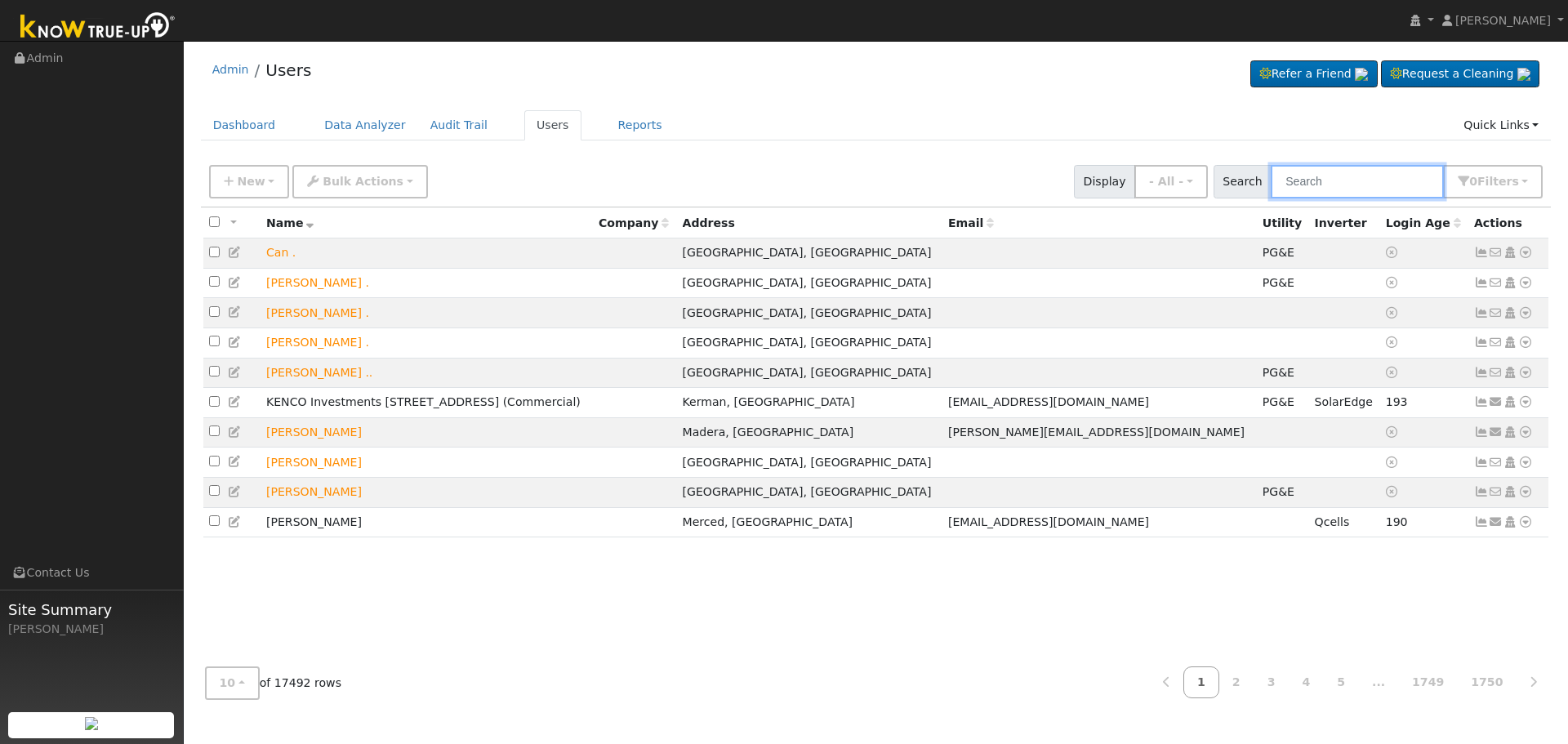
click at [1339, 178] on input "text" at bounding box center [1357, 182] width 173 height 33
paste input "[PERSON_NAME] ([PERSON_NAME]) [PERSON_NAME]"
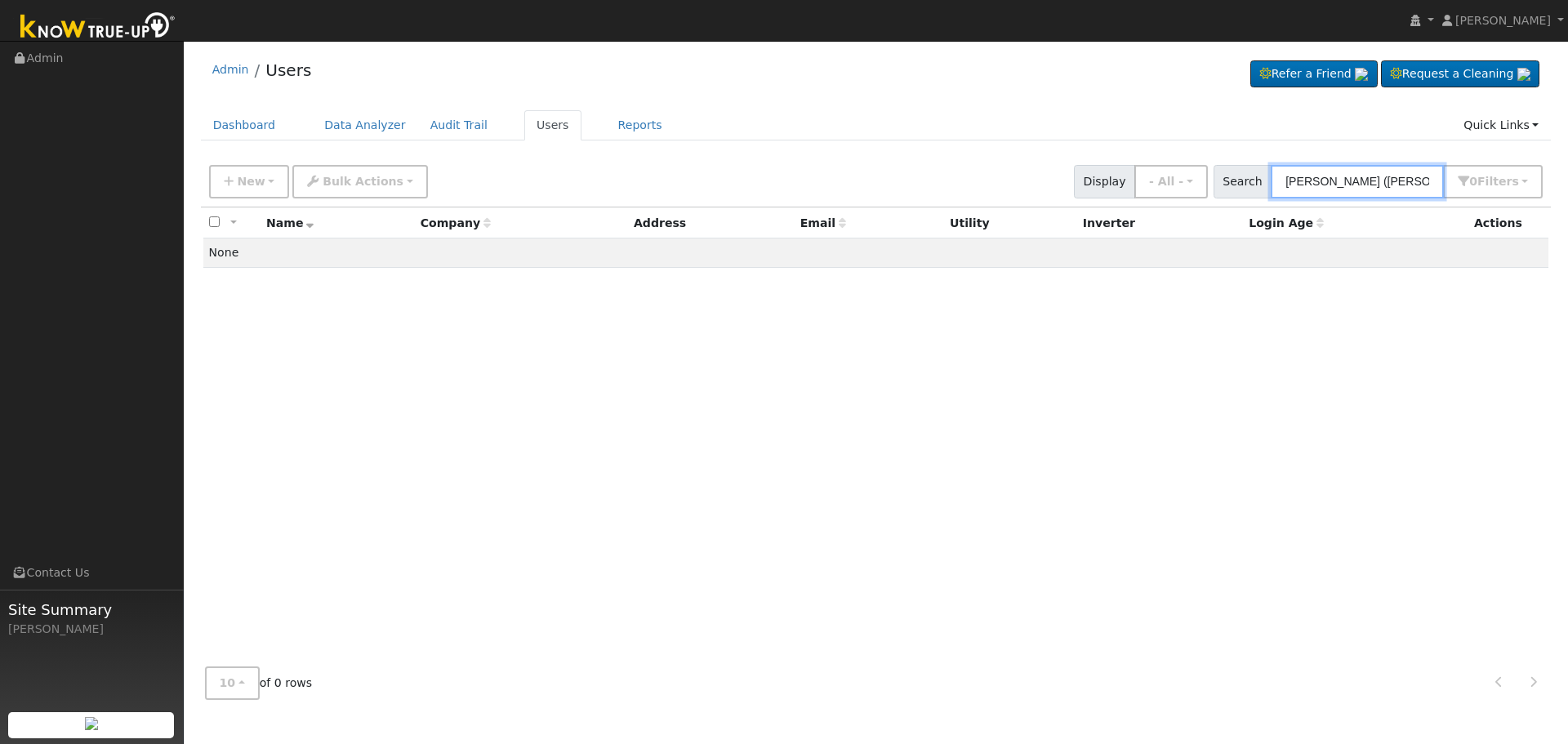
drag, startPoint x: 1394, startPoint y: 182, endPoint x: 1325, endPoint y: 182, distance: 69.0
click at [1325, 182] on input "[PERSON_NAME] ([PERSON_NAME]) [PERSON_NAME]" at bounding box center [1357, 182] width 173 height 33
click at [1382, 182] on input "[PERSON_NAME]" at bounding box center [1357, 182] width 173 height 33
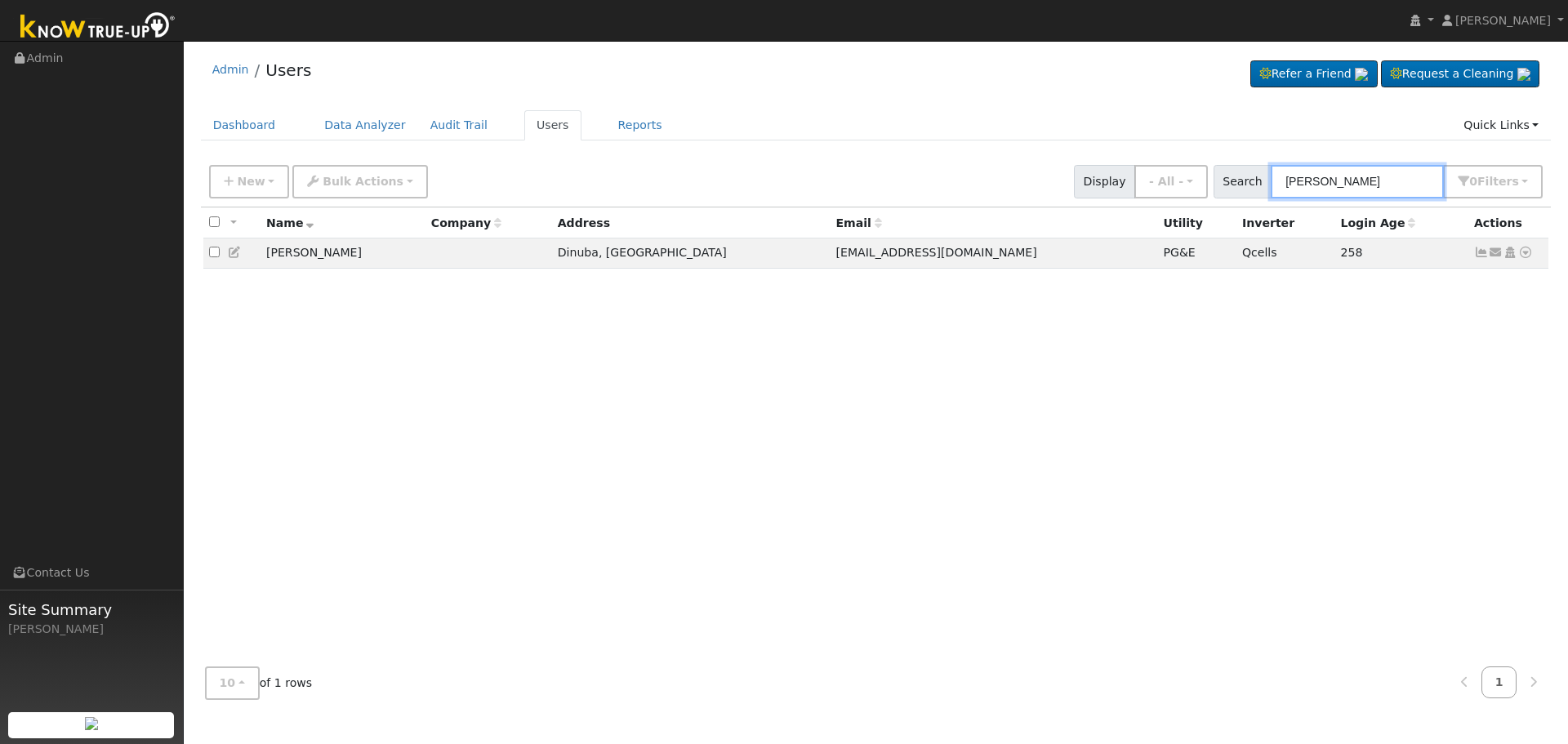
type input "[PERSON_NAME]"
click at [1483, 257] on icon at bounding box center [1482, 253] width 15 height 12
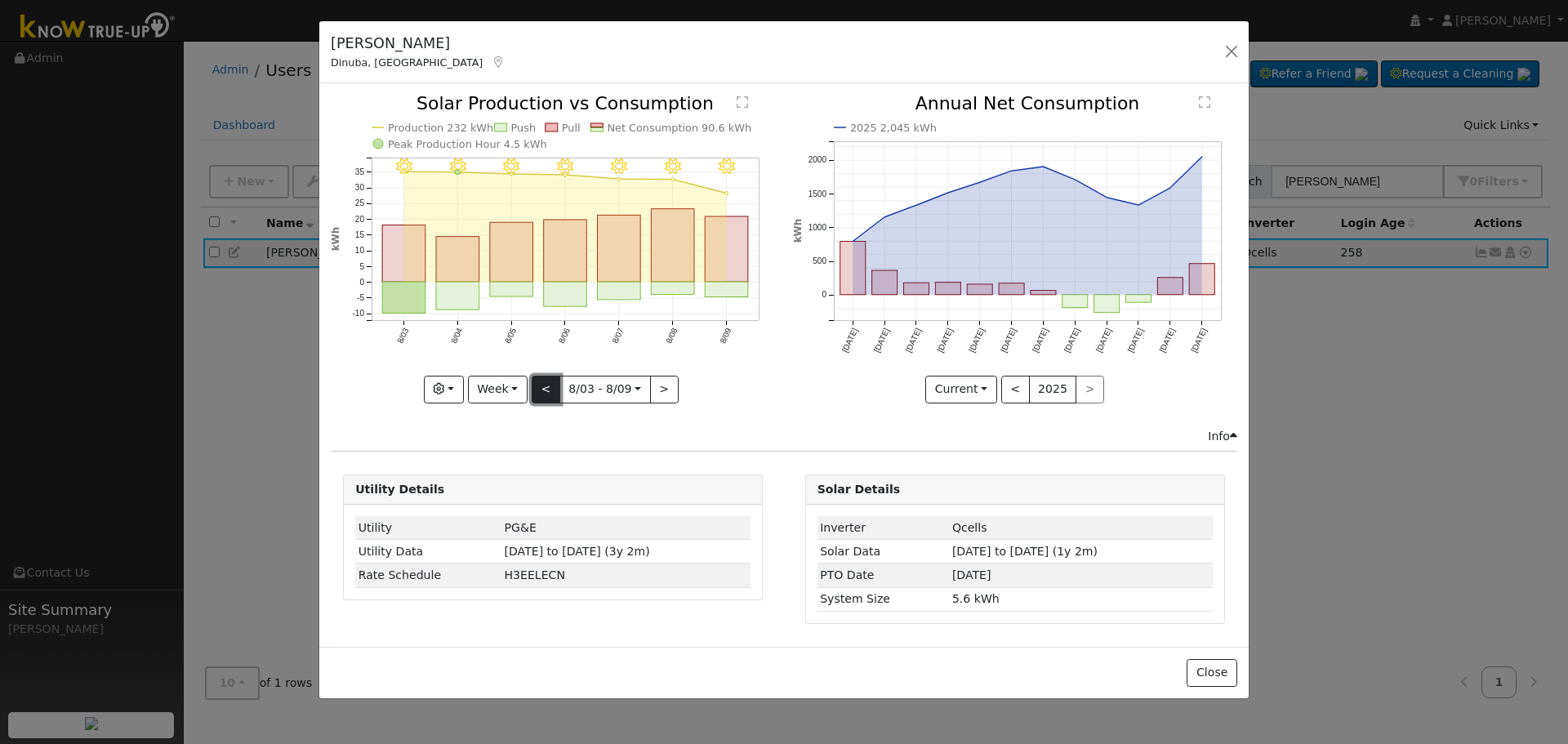
click at [541, 377] on button "<" at bounding box center [546, 389] width 28 height 28
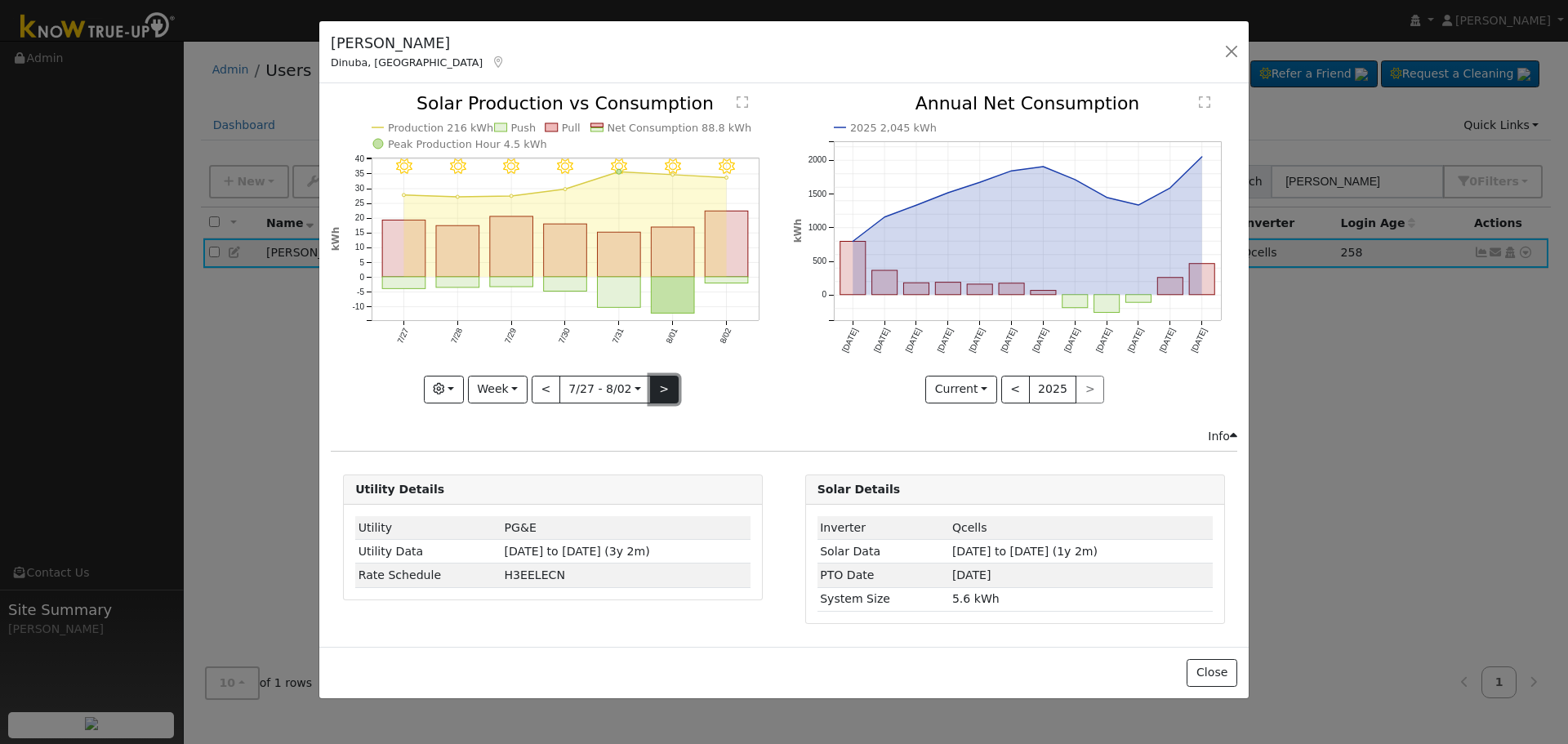
click at [653, 394] on button ">" at bounding box center [664, 389] width 28 height 28
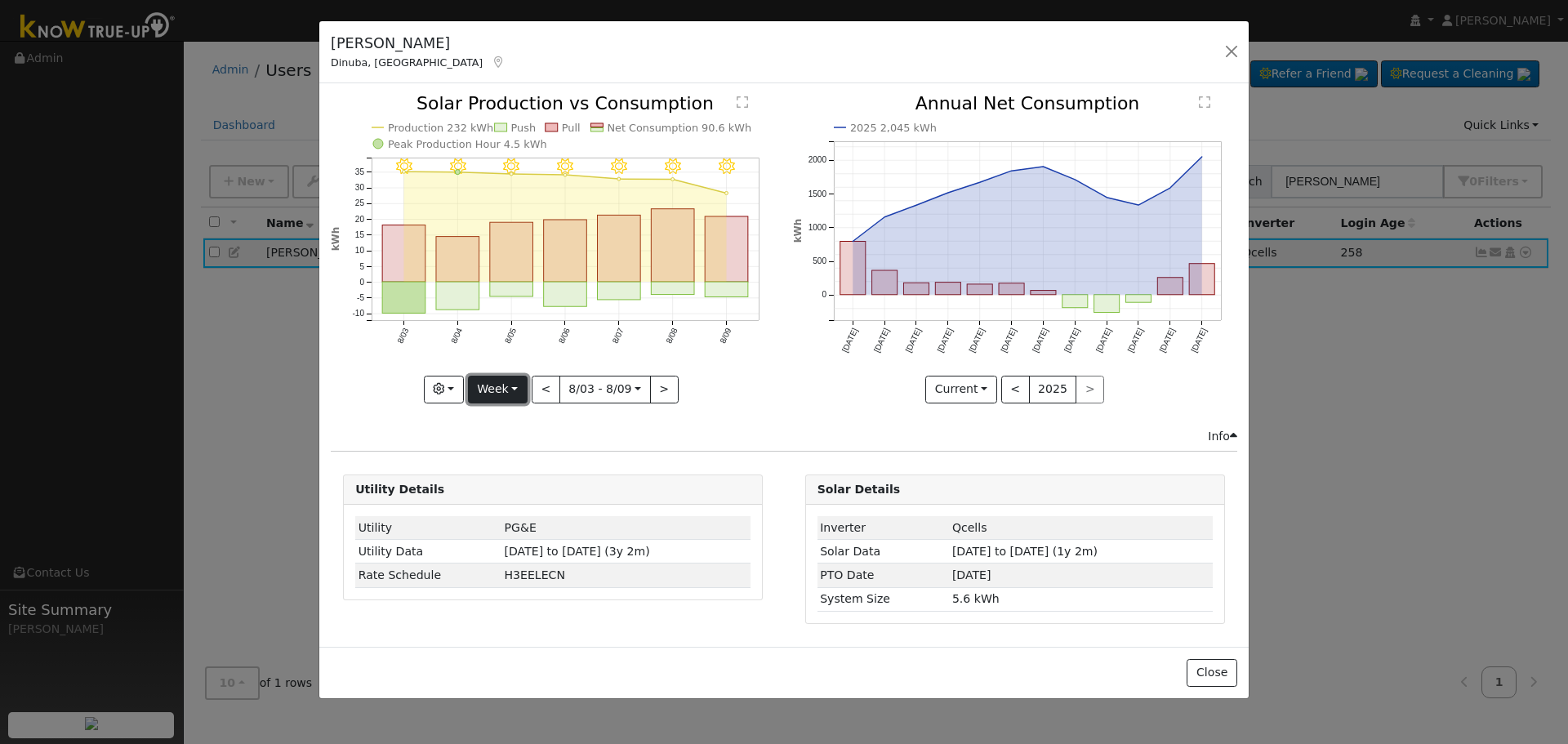
click at [497, 392] on button "Week" at bounding box center [497, 389] width 59 height 28
click at [558, 462] on link "Month" at bounding box center [525, 469] width 114 height 23
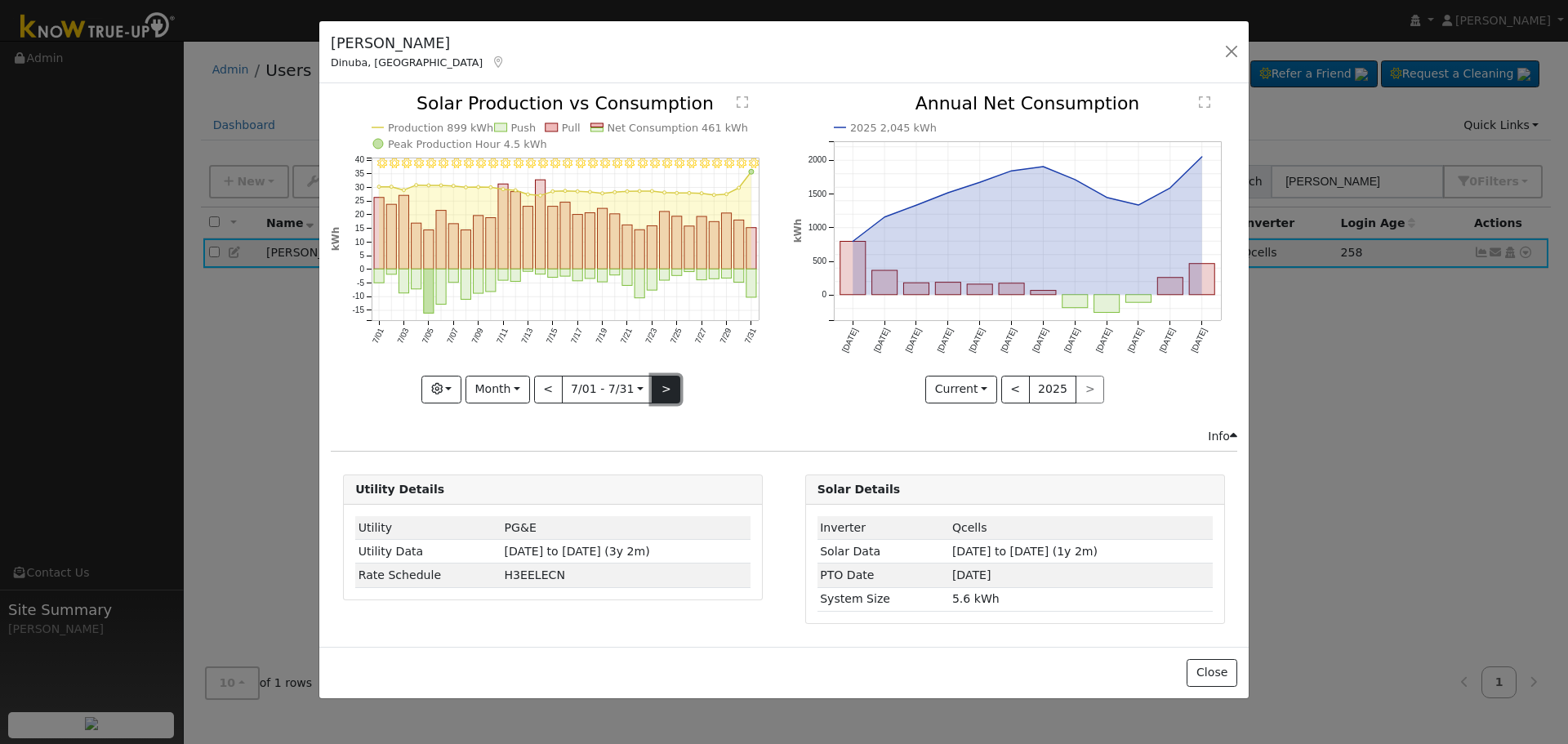
click at [664, 391] on button ">" at bounding box center [666, 389] width 28 height 28
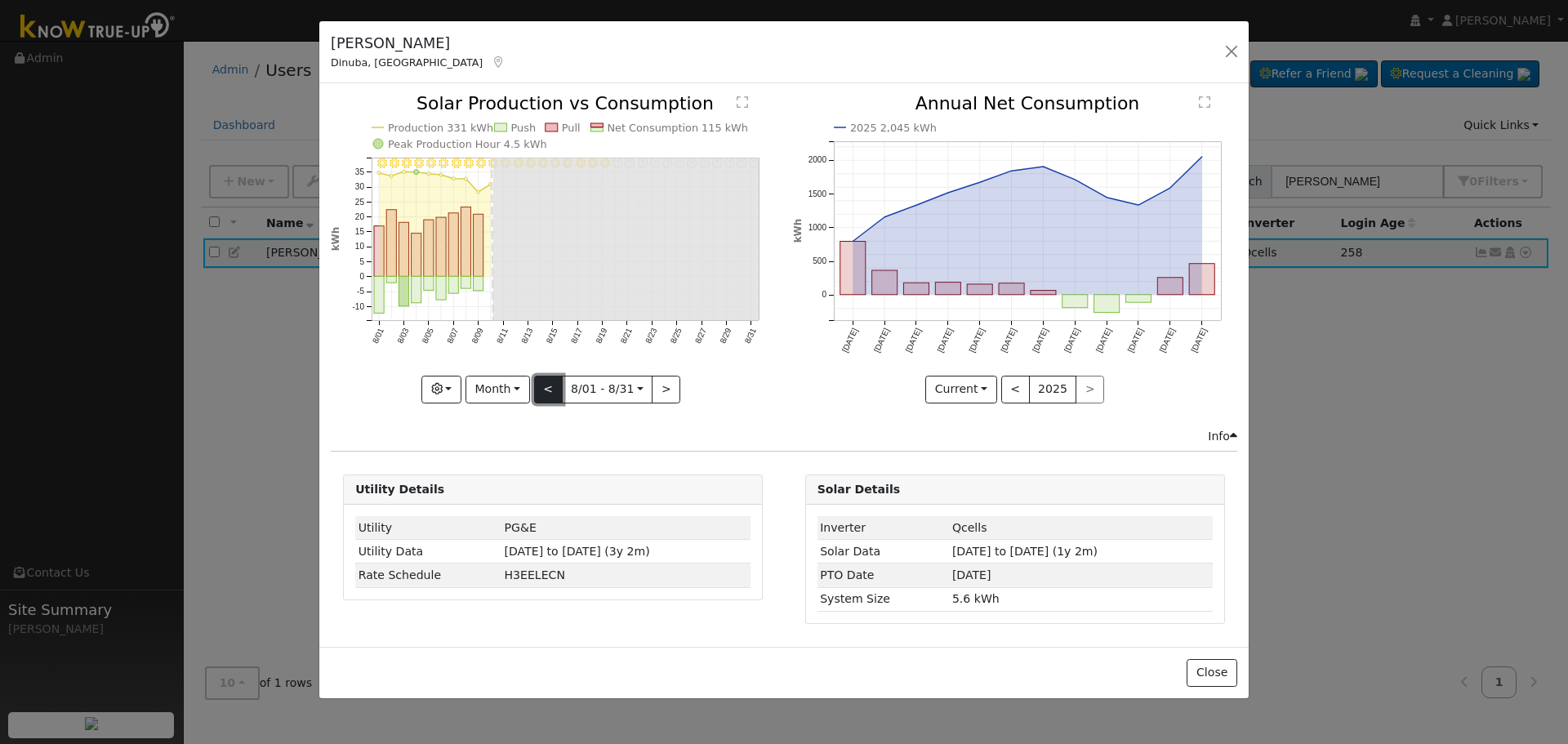
click at [546, 389] on button "<" at bounding box center [548, 389] width 28 height 28
type input "[DATE]"
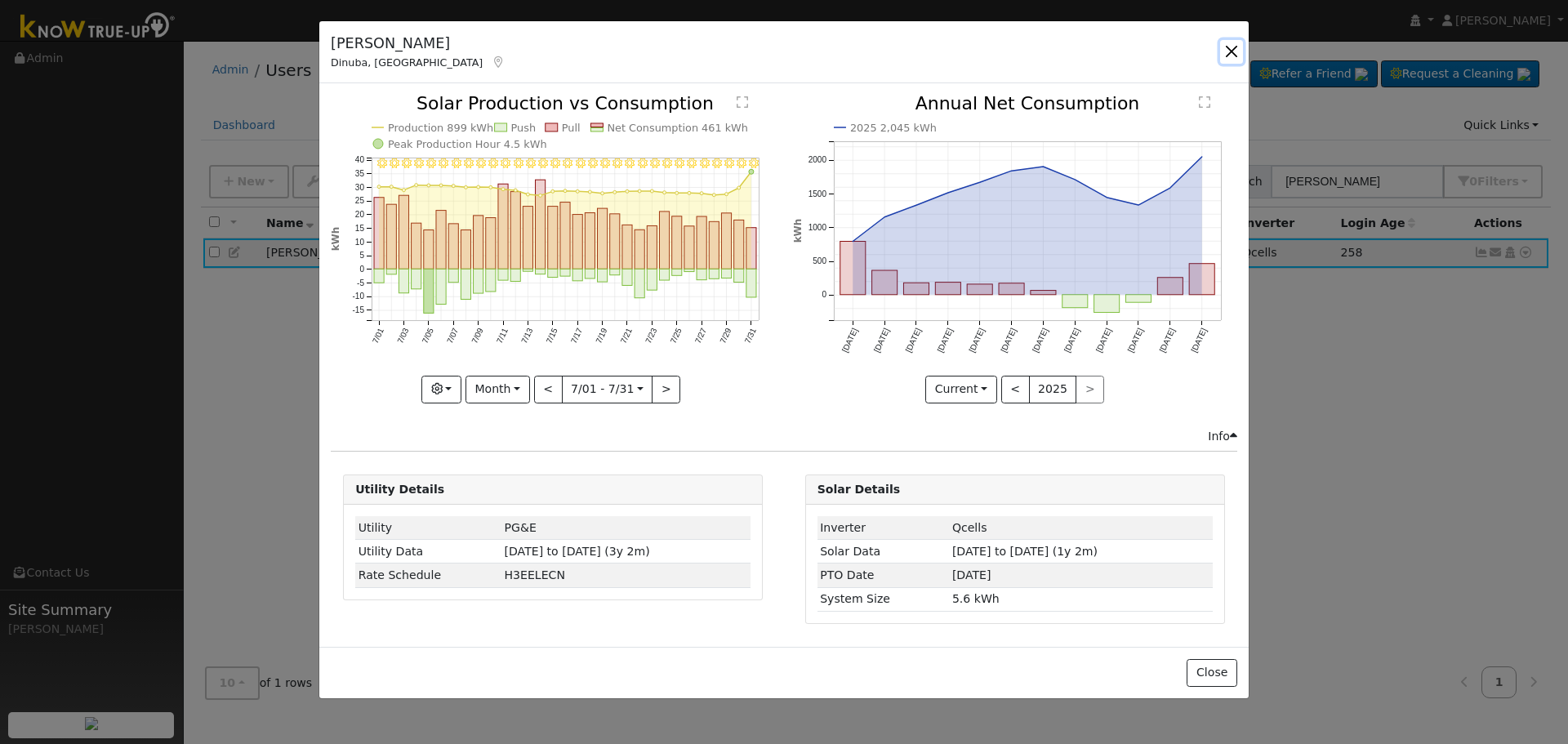
click at [1220, 44] on button "button" at bounding box center [1231, 51] width 23 height 23
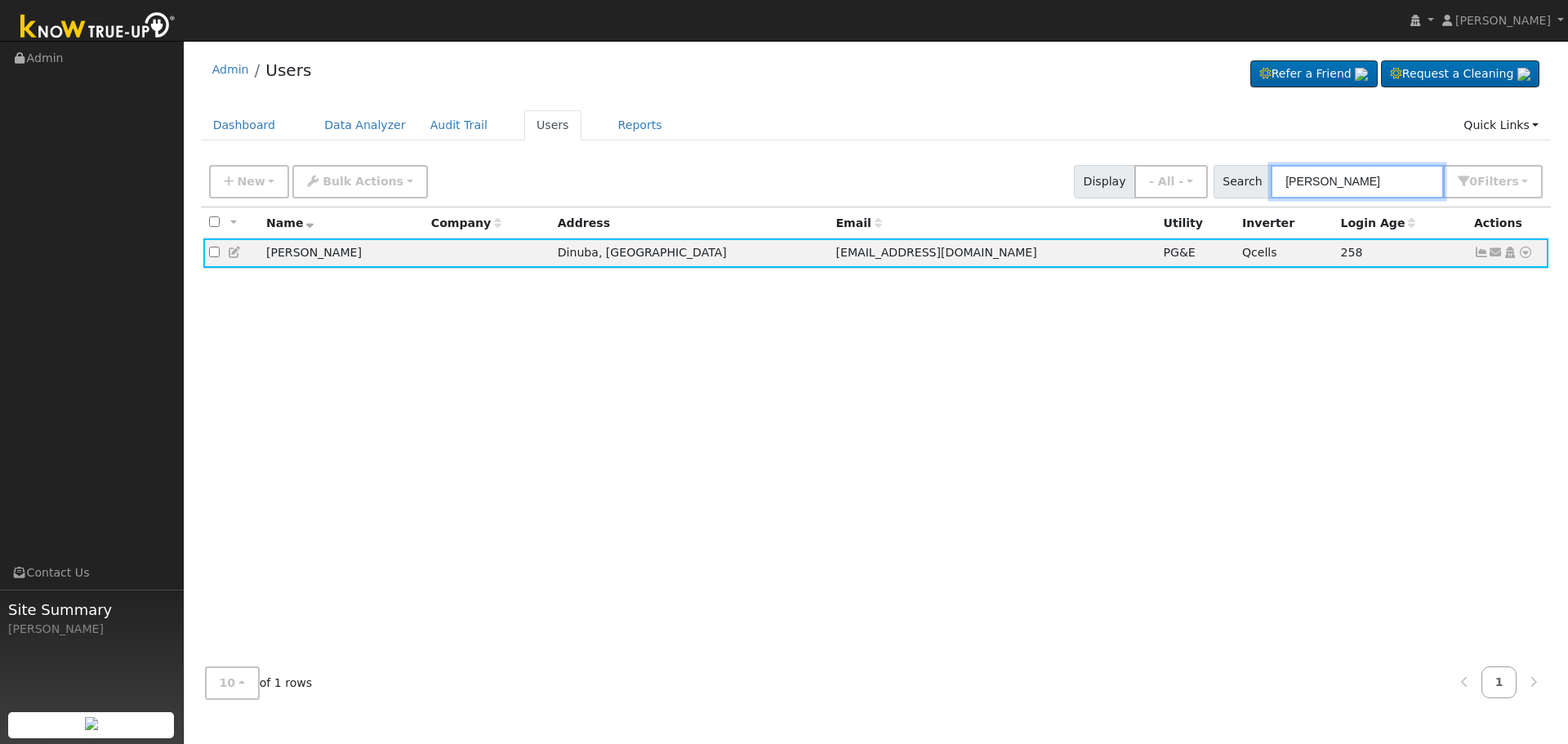
click at [1398, 179] on input "[PERSON_NAME]" at bounding box center [1357, 182] width 173 height 33
drag, startPoint x: 1398, startPoint y: 179, endPoint x: 1079, endPoint y: 165, distance: 319.3
click at [1078, 165] on div "New Add User Quick Add Quick Connect Quick Convert Lead Bulk Actions Send Email…" at bounding box center [876, 178] width 1340 height 39
paste input "[PERSON_NAME] & [PERSON_NAME]"
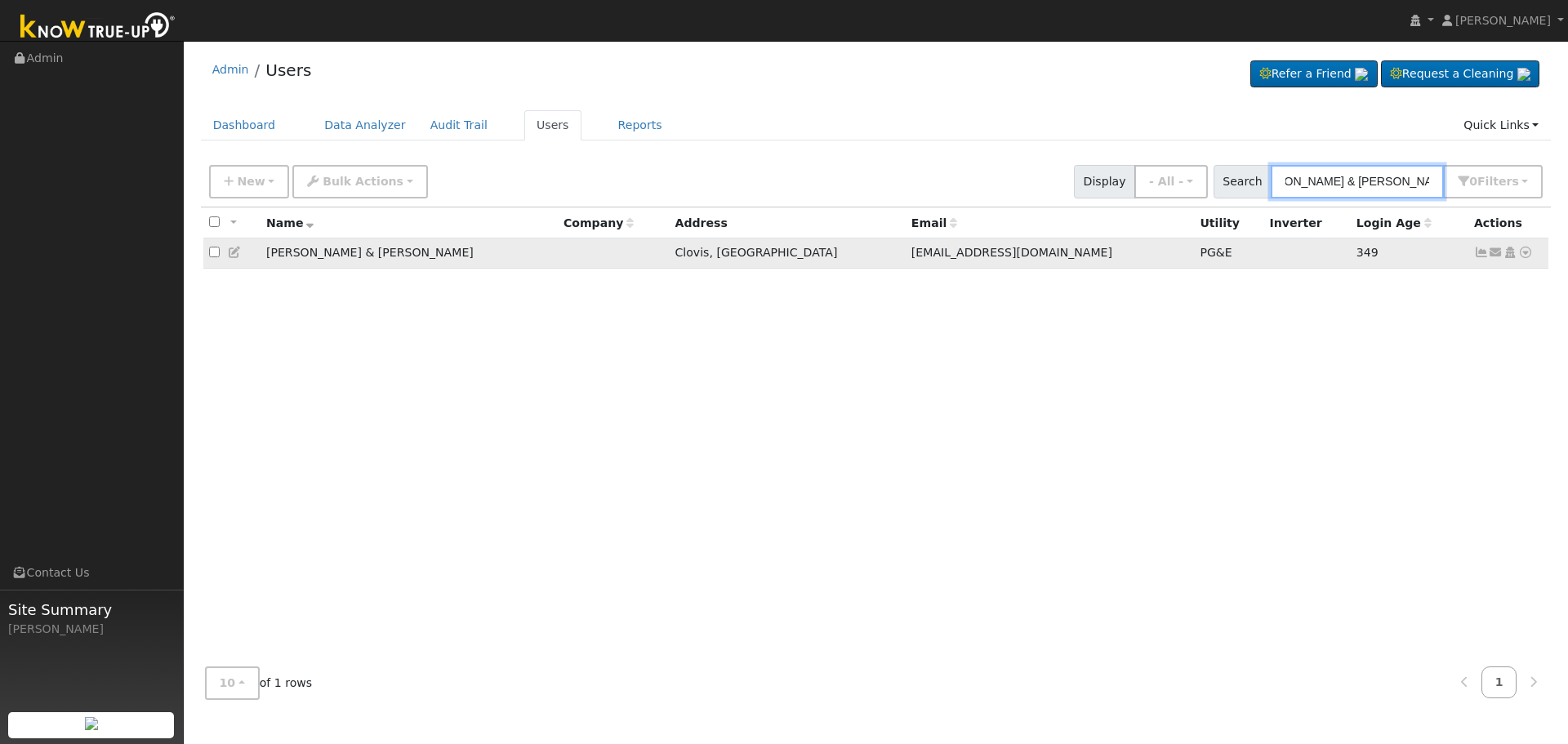
type input "[PERSON_NAME] & [PERSON_NAME]"
click at [1477, 254] on icon at bounding box center [1482, 253] width 15 height 12
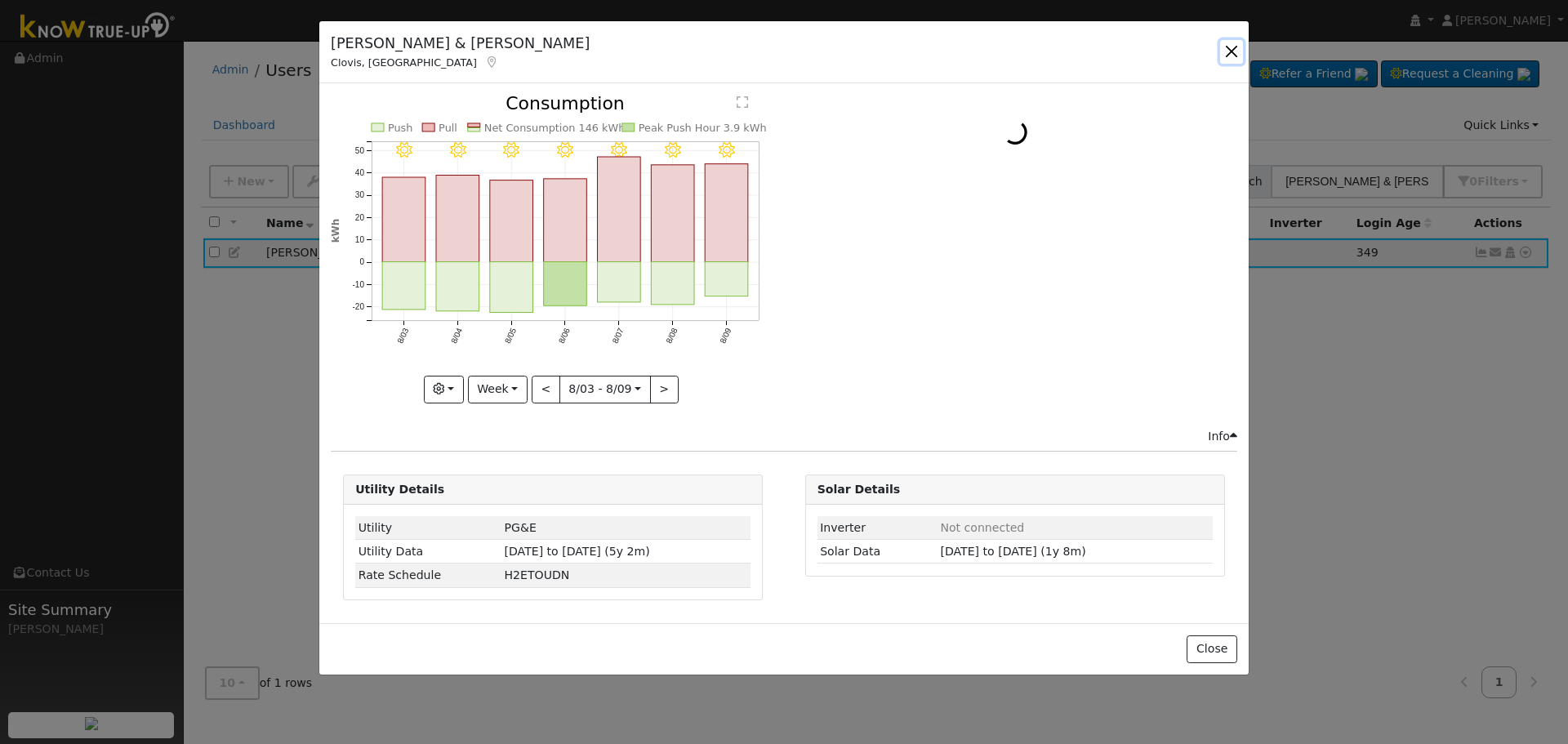
click at [1238, 58] on button "button" at bounding box center [1231, 51] width 23 height 23
